Goal: Task Accomplishment & Management: Manage account settings

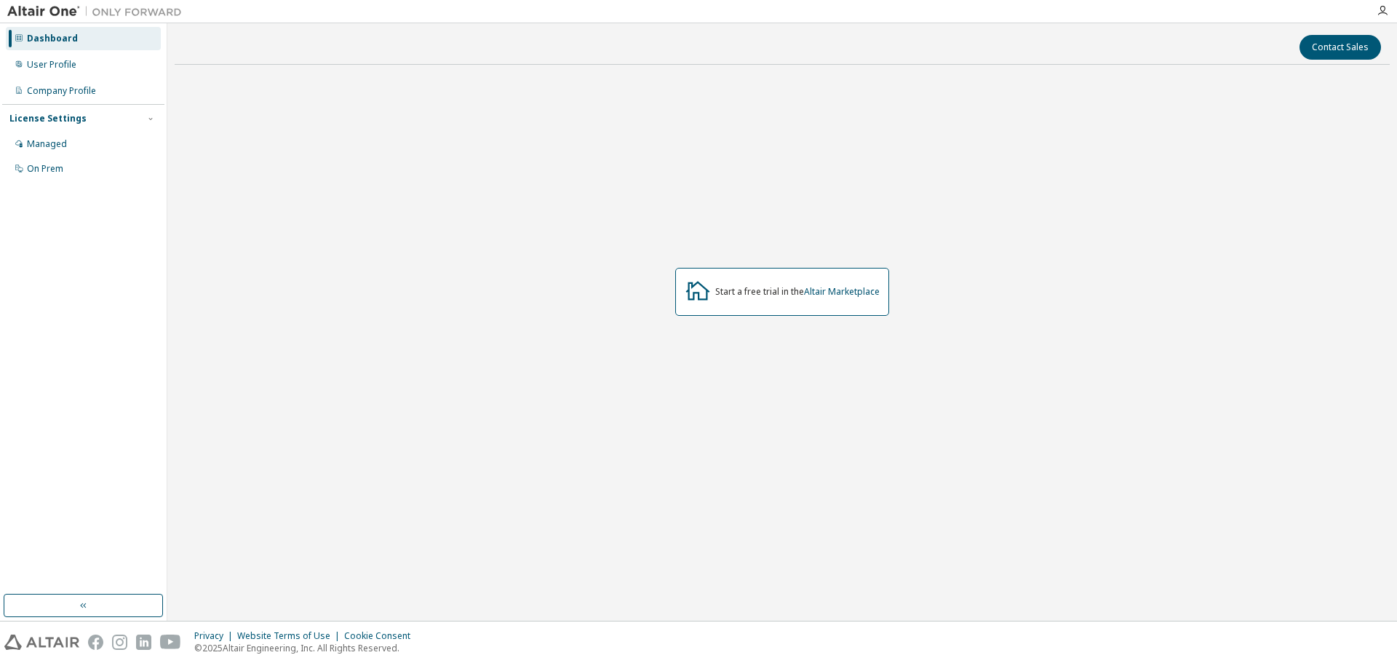
click at [730, 338] on div "Start a free trial in the Altair Marketplace" at bounding box center [782, 291] width 1215 height 431
click at [81, 71] on div "User Profile" at bounding box center [83, 64] width 155 height 23
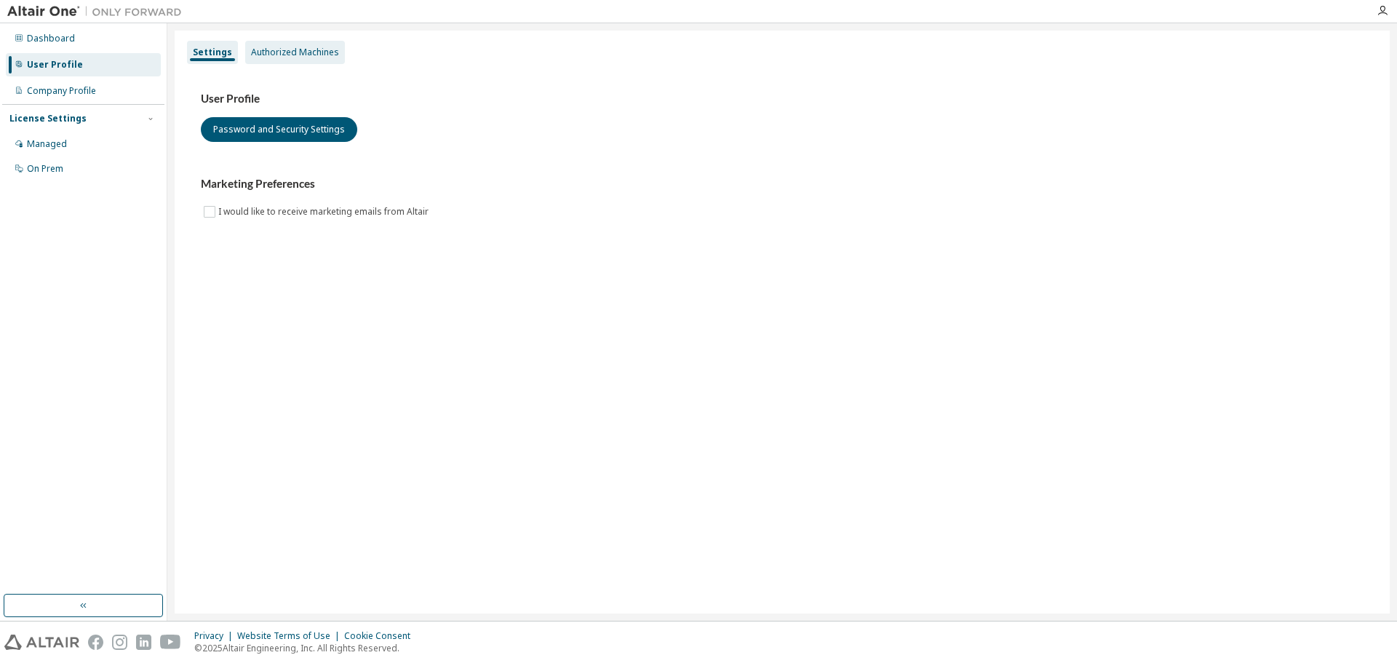
click at [318, 60] on div "Authorized Machines" at bounding box center [295, 52] width 100 height 23
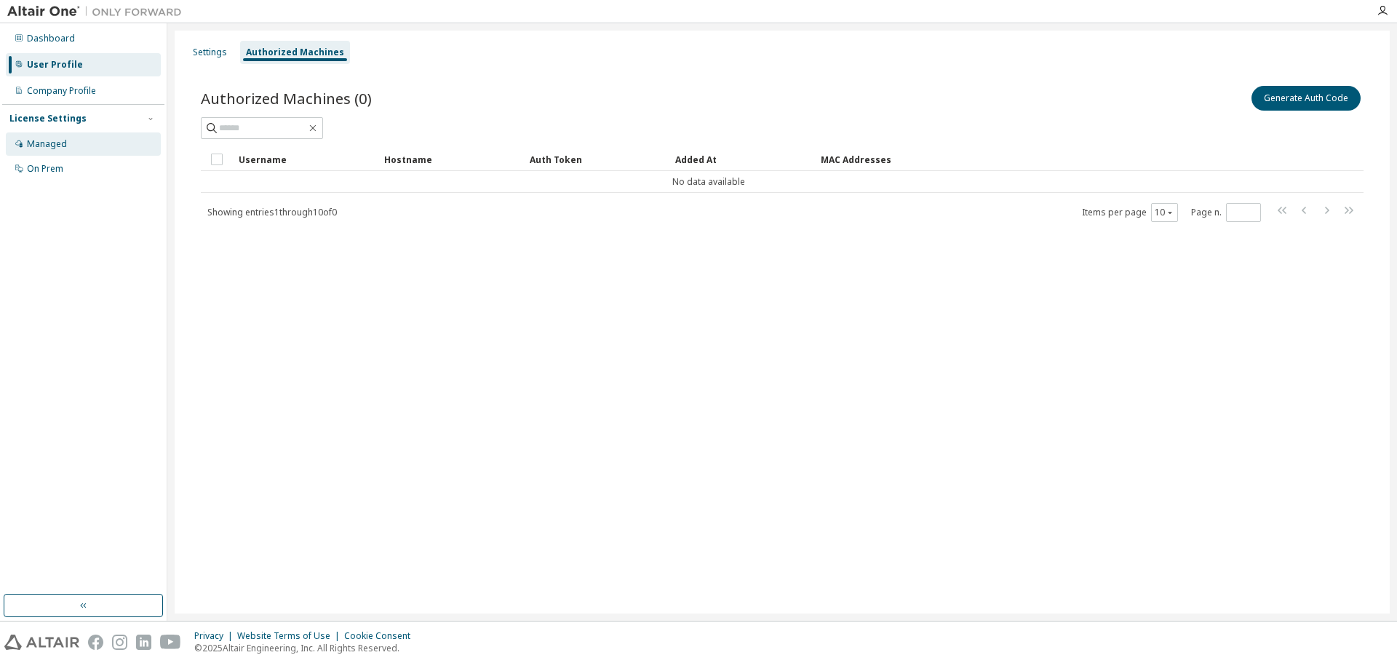
click at [69, 144] on div "Managed" at bounding box center [83, 143] width 155 height 23
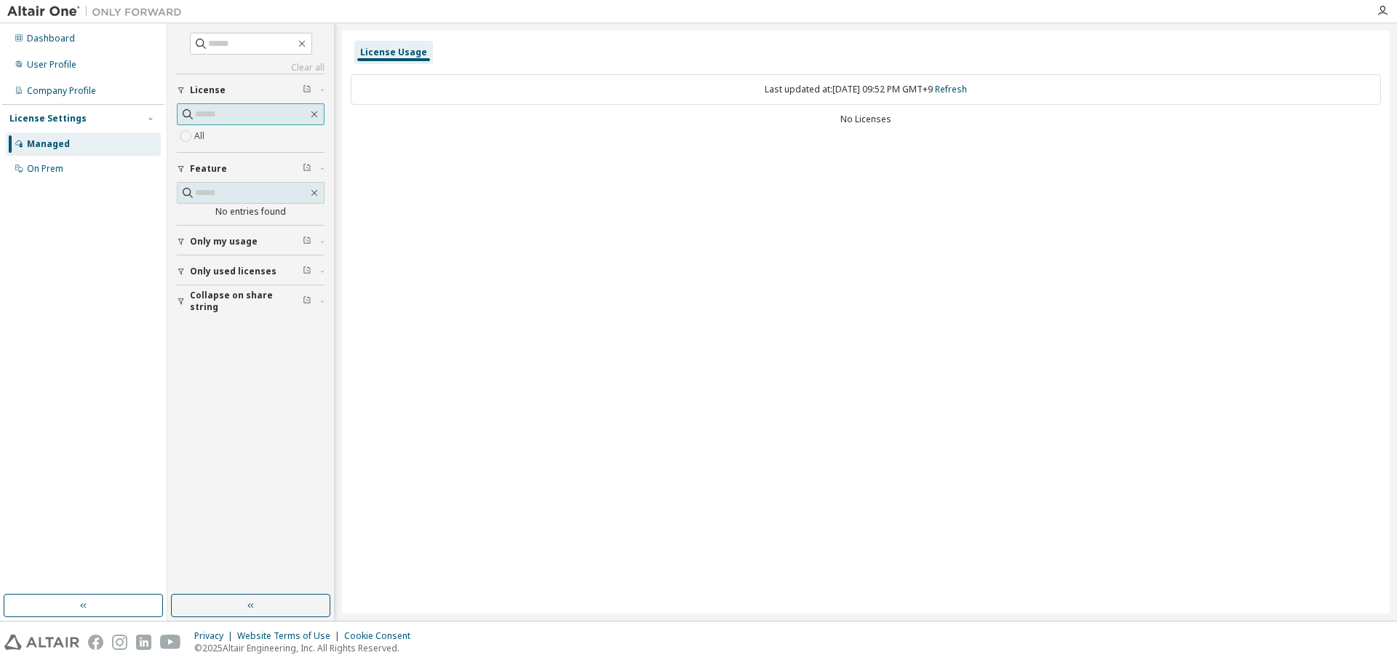
click at [242, 113] on input "text" at bounding box center [251, 114] width 113 height 15
click at [789, 198] on div "License Usage Last updated at: [DATE] 09:52 PM GMT+9 Refresh No Licenses" at bounding box center [866, 322] width 1048 height 583
click at [870, 116] on div "No Licenses" at bounding box center [866, 119] width 1030 height 12
click at [215, 124] on span at bounding box center [251, 114] width 148 height 22
click at [179, 271] on icon "button" at bounding box center [181, 271] width 9 height 9
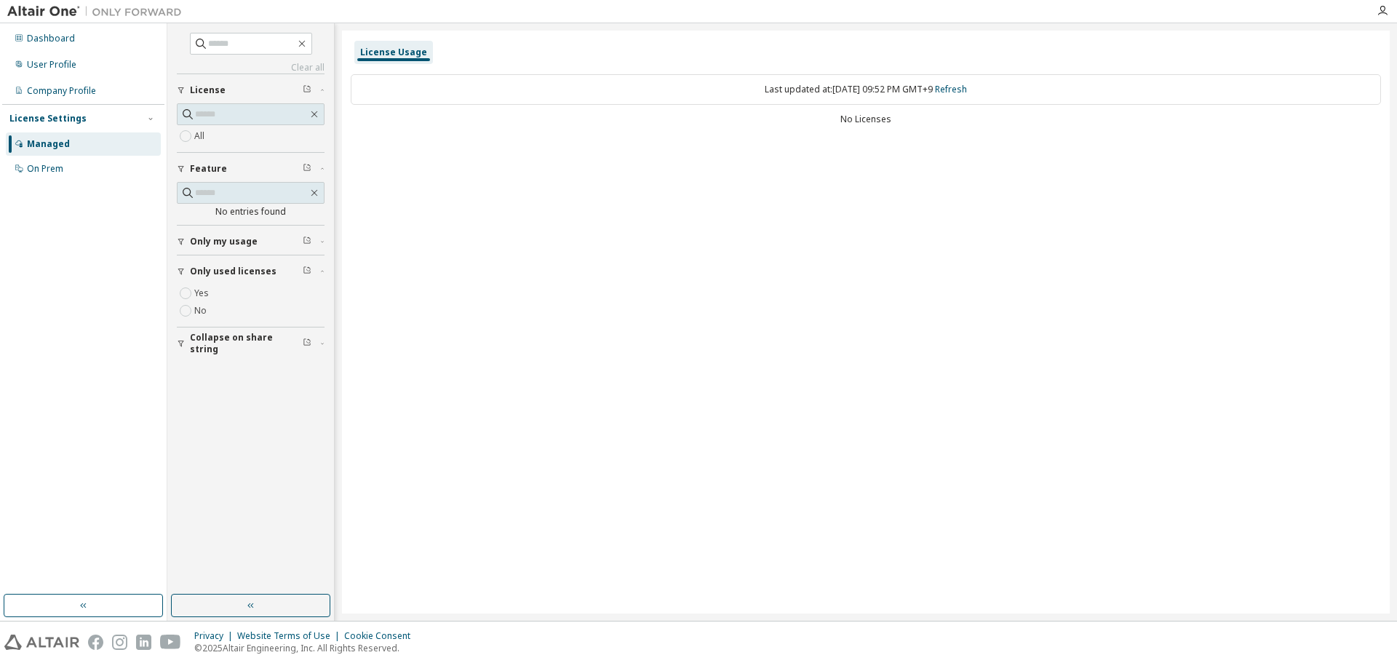
click at [222, 274] on span "Only used licenses" at bounding box center [233, 272] width 87 height 12
click at [219, 239] on span "Only my usage" at bounding box center [224, 242] width 68 height 12
click at [241, 329] on button "Only used licenses" at bounding box center [251, 314] width 148 height 32
click at [242, 337] on div "Yes No" at bounding box center [251, 344] width 148 height 35
click at [248, 383] on span "Collapse on share string" at bounding box center [246, 385] width 113 height 23
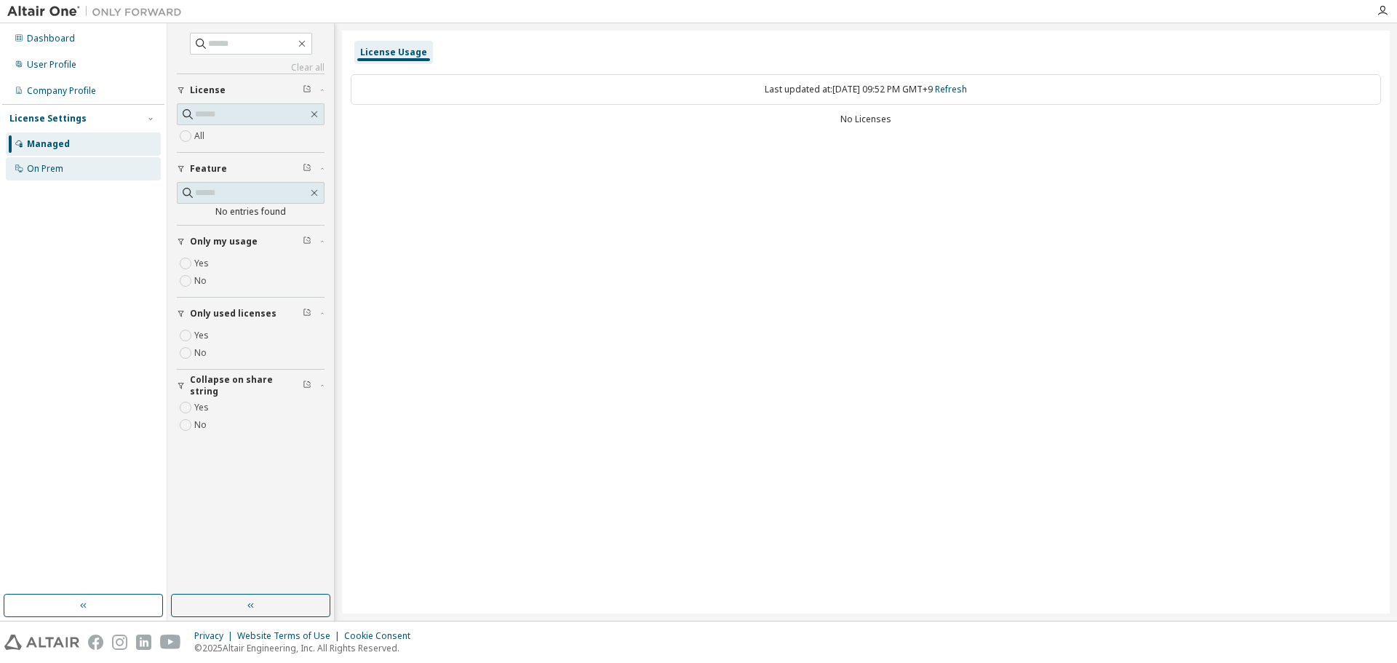
click at [82, 172] on div "On Prem" at bounding box center [83, 168] width 155 height 23
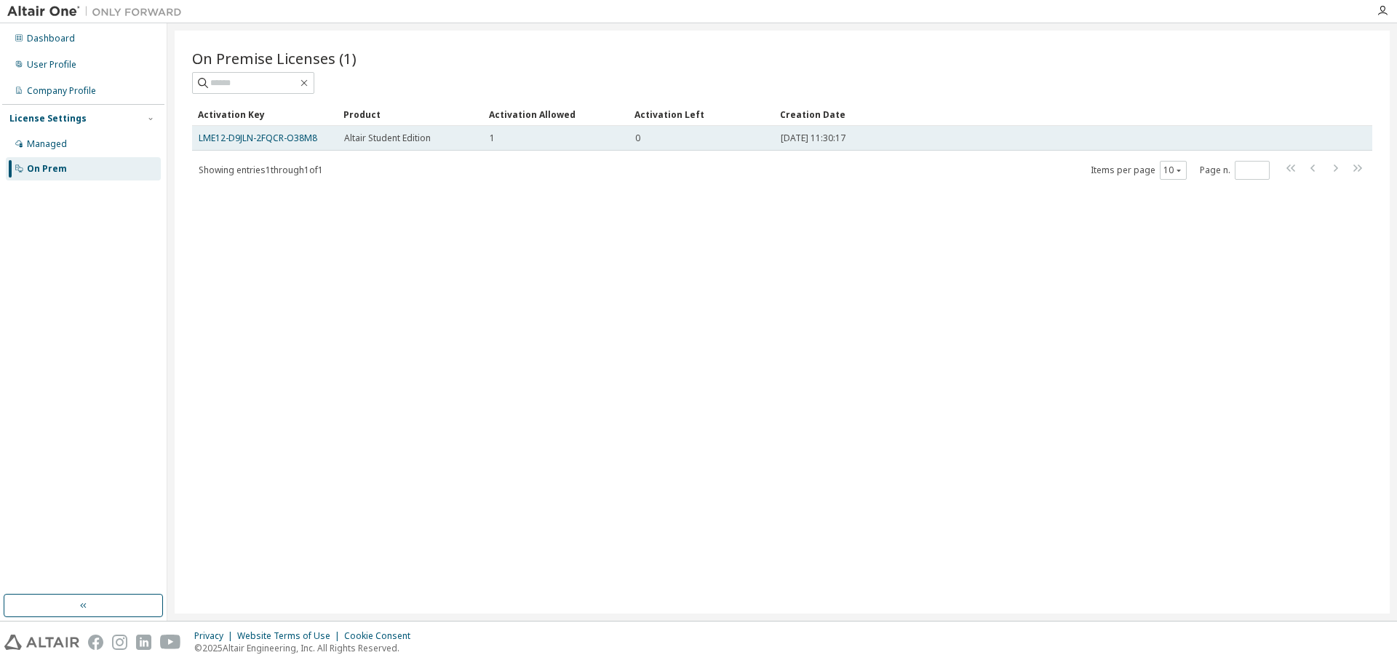
click at [663, 141] on div "0" at bounding box center [701, 138] width 132 height 12
click at [545, 137] on div "1" at bounding box center [556, 138] width 132 height 12
click at [379, 141] on span "Altair Student Edition" at bounding box center [387, 138] width 87 height 12
drag, startPoint x: 267, startPoint y: 137, endPoint x: 348, endPoint y: 137, distance: 80.8
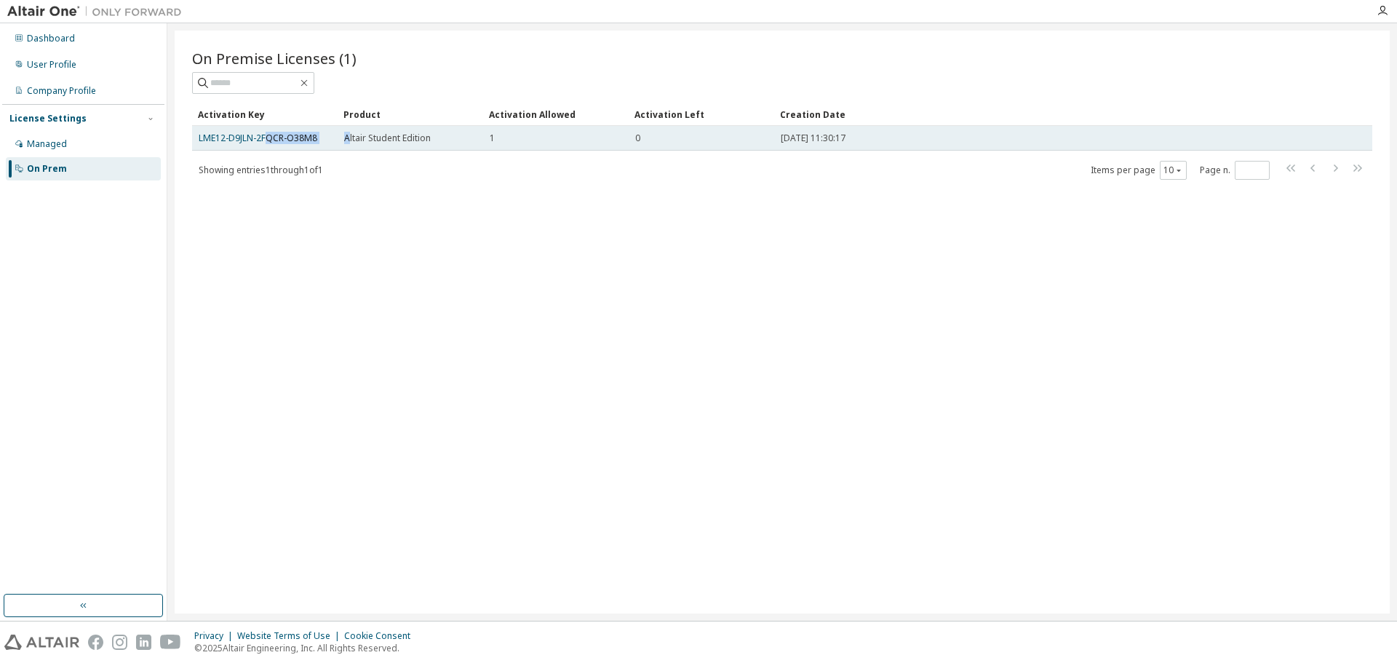
click at [348, 137] on tr "LME12-D9JLN-2FQCR-O38M8 Altair Student Edition 1 0 2025-09-09 11:30:17" at bounding box center [782, 138] width 1180 height 25
click at [367, 135] on span "Altair Student Edition" at bounding box center [387, 138] width 87 height 12
click at [305, 134] on link "LME12-D9JLN-2FQCR-O38M8" at bounding box center [258, 138] width 119 height 12
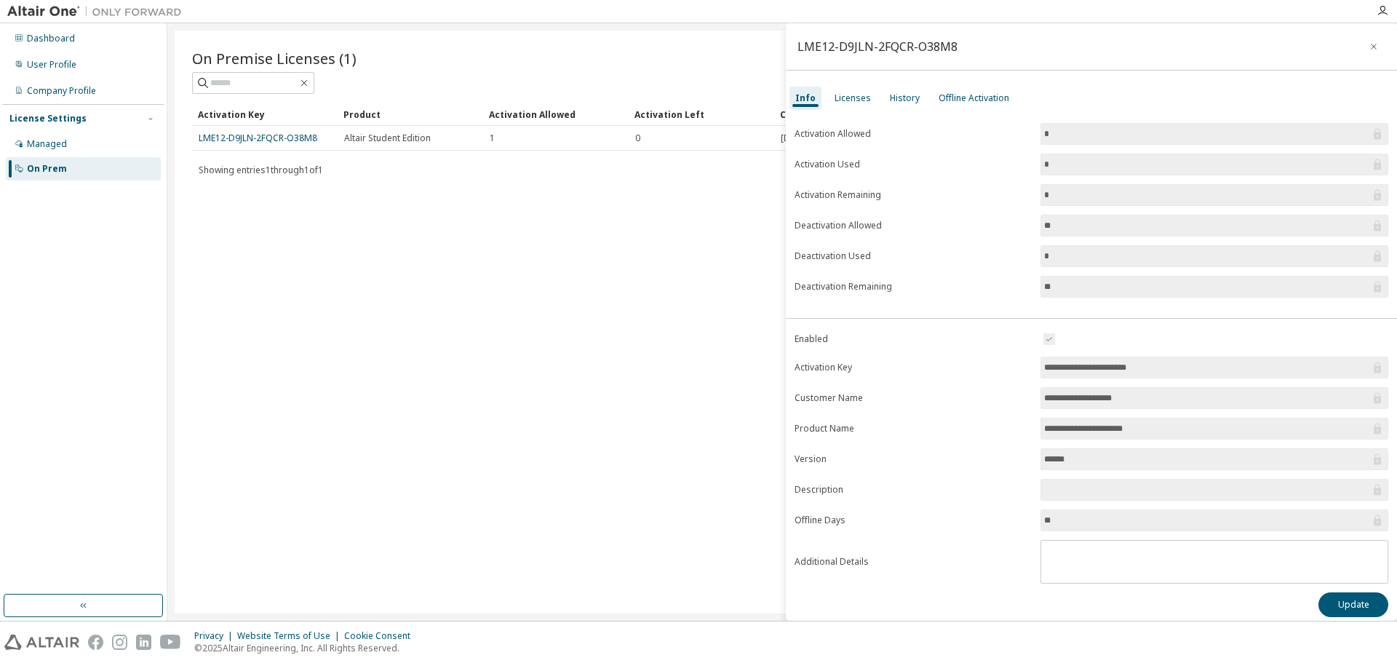
click at [1200, 127] on input "*" at bounding box center [1207, 134] width 326 height 15
click at [1339, 611] on button "Update" at bounding box center [1353, 604] width 70 height 25
click at [1100, 460] on input "******" at bounding box center [1207, 459] width 326 height 15
drag, startPoint x: 1082, startPoint y: 461, endPoint x: 1037, endPoint y: 458, distance: 44.5
click at [1040, 458] on span "******" at bounding box center [1214, 459] width 348 height 22
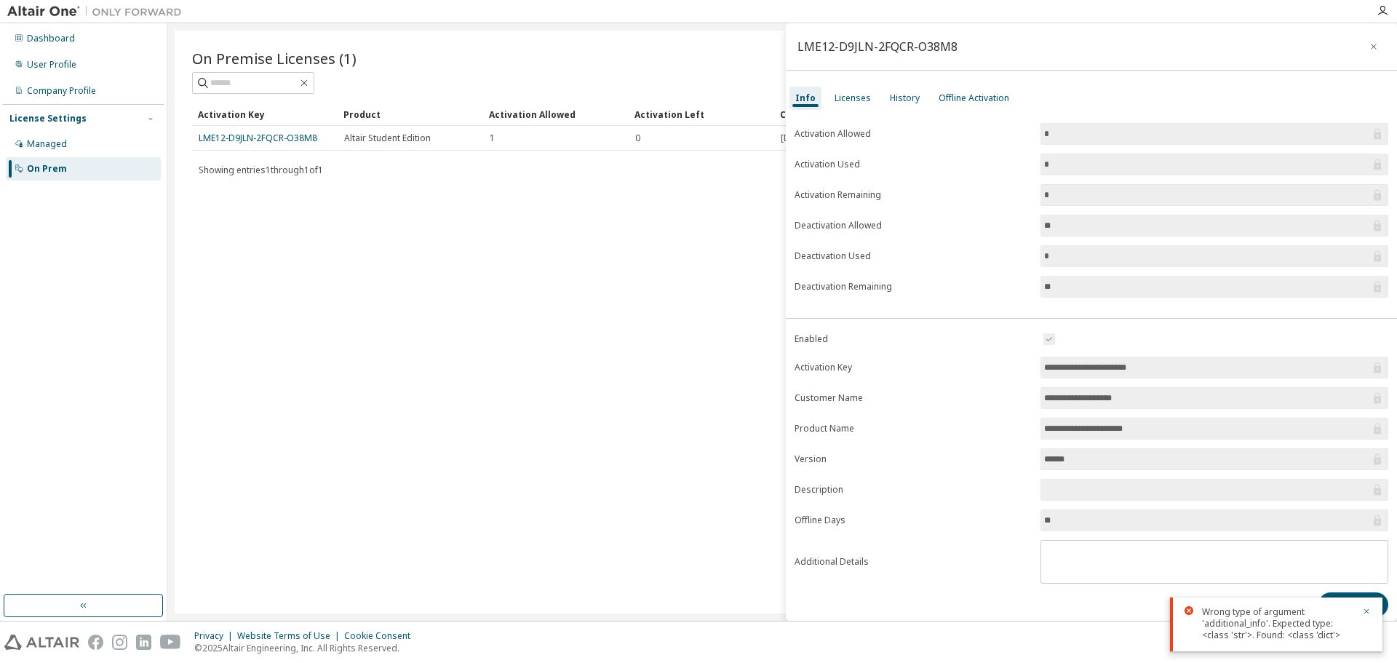
click at [1063, 463] on input "******" at bounding box center [1207, 459] width 326 height 15
click at [1085, 466] on input "******" at bounding box center [1207, 459] width 326 height 15
click at [1366, 613] on icon "button" at bounding box center [1366, 611] width 9 height 9
click at [904, 105] on div "History" at bounding box center [904, 98] width 41 height 23
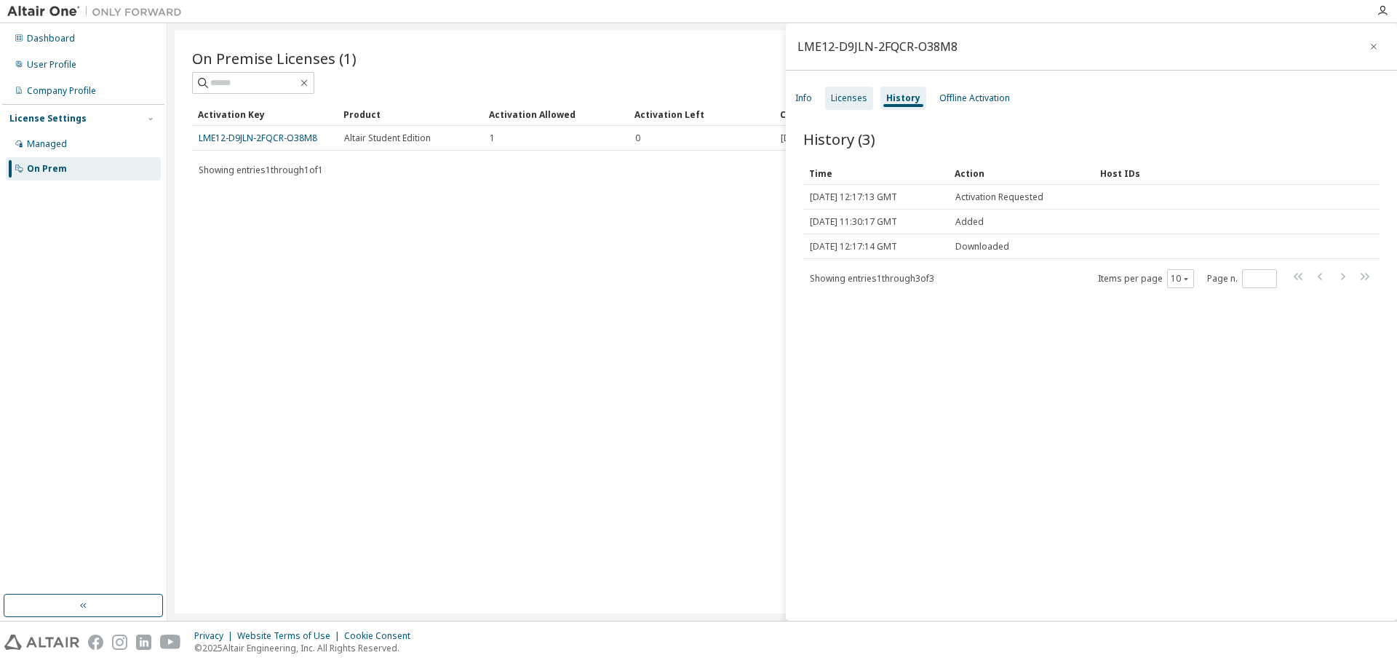
click at [864, 103] on div "Licenses" at bounding box center [849, 98] width 36 height 12
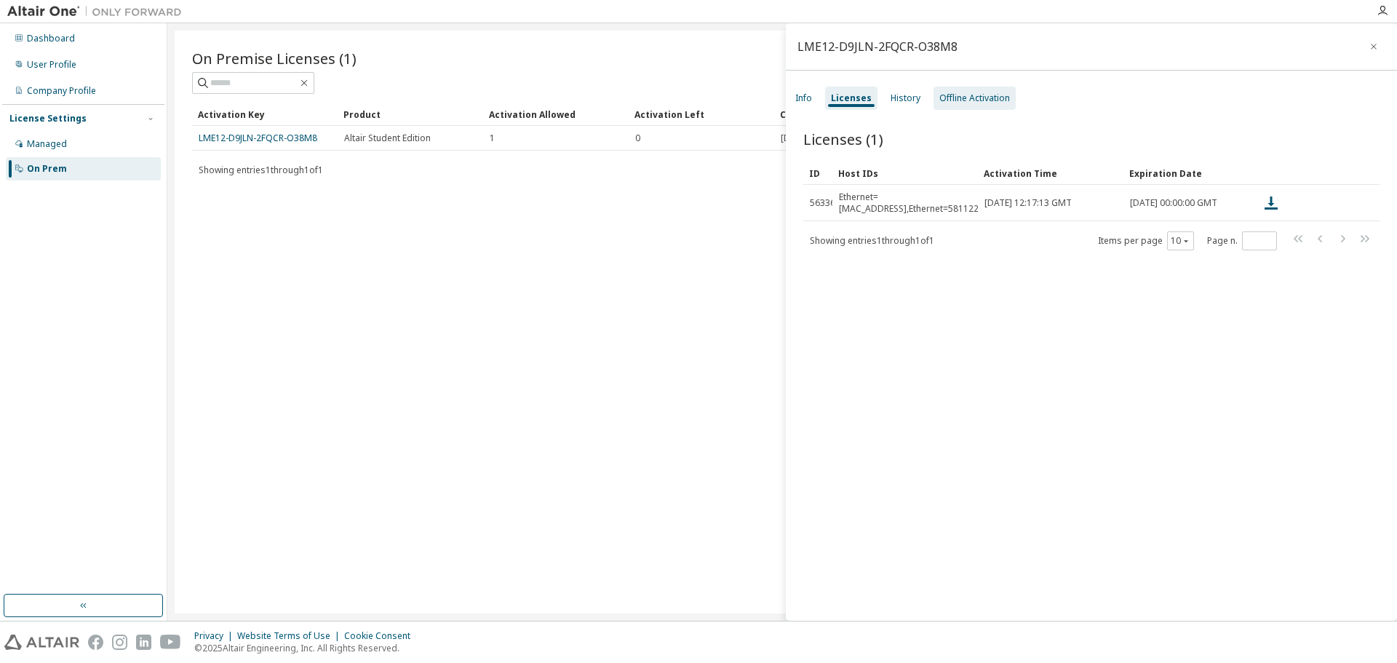
click at [965, 105] on div "Offline Activation" at bounding box center [974, 98] width 82 height 23
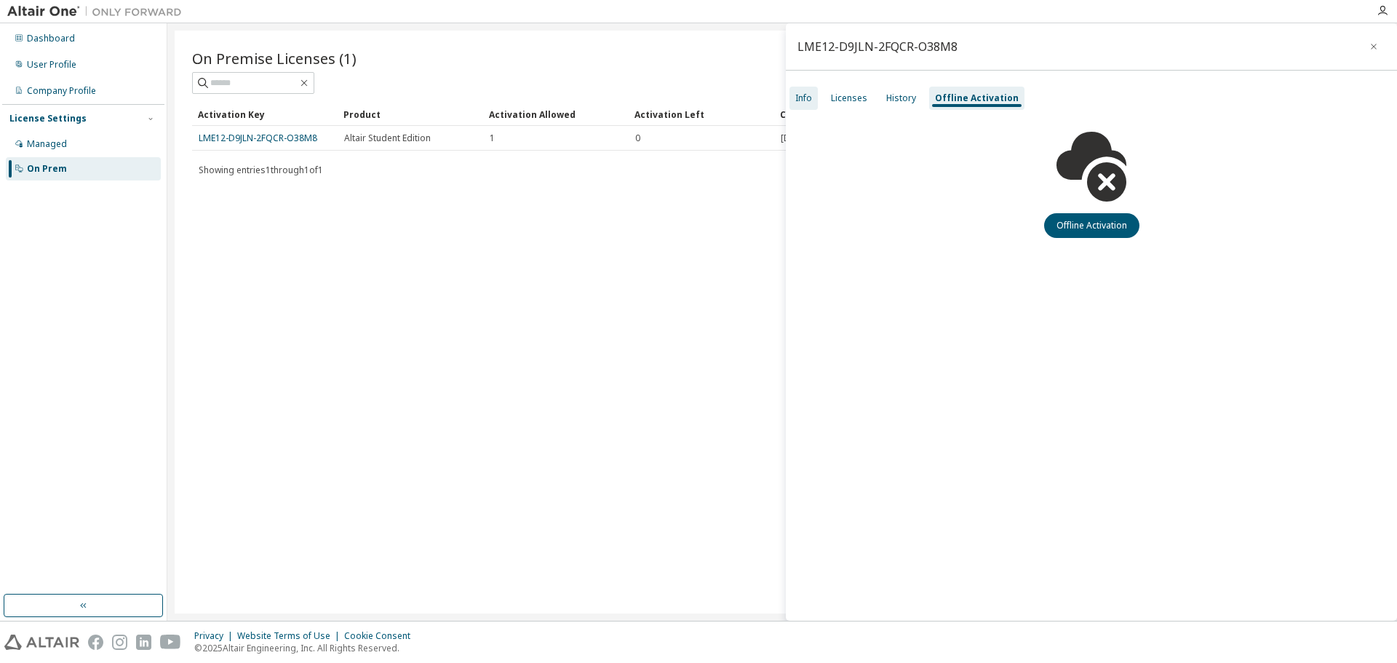
click at [805, 89] on div "Info" at bounding box center [803, 98] width 28 height 23
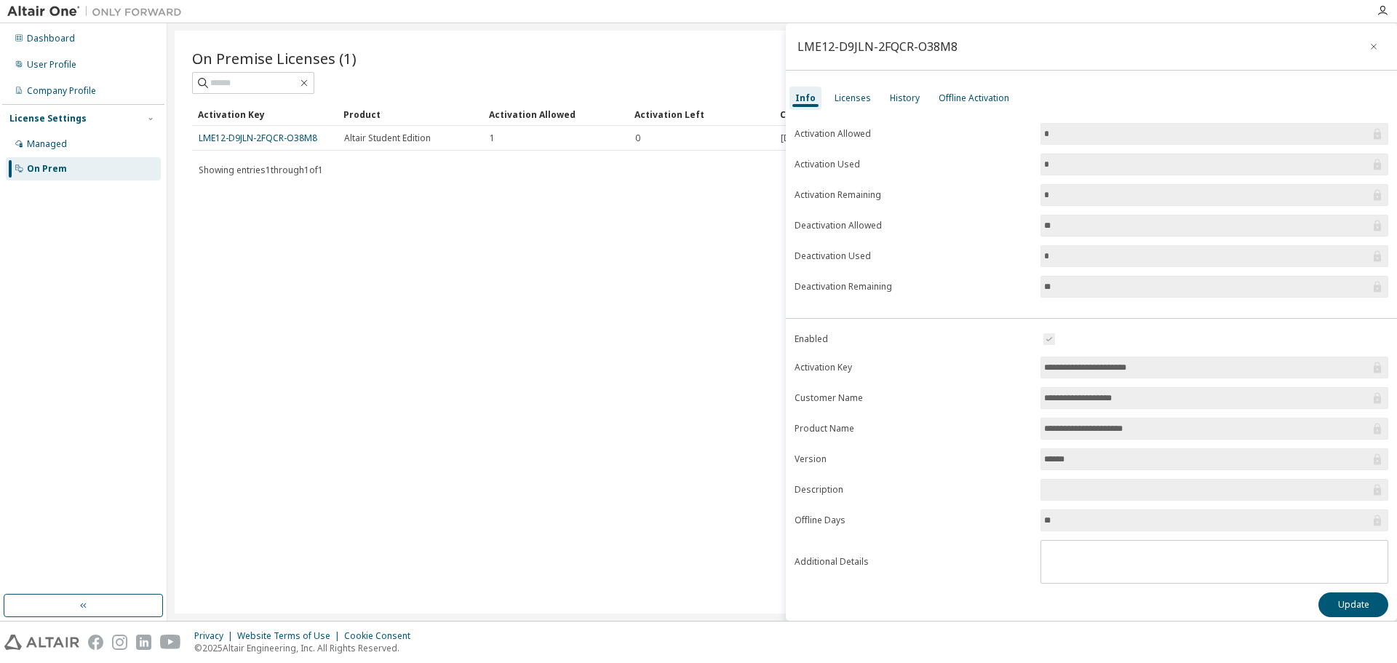
click at [623, 295] on div "On Premise Licenses (1) Clear Load Save Save As Field Operator Value Select fil…" at bounding box center [782, 322] width 1215 height 583
click at [639, 49] on div "On Premise Licenses (1)" at bounding box center [782, 58] width 1180 height 20
